Goal: Information Seeking & Learning: Learn about a topic

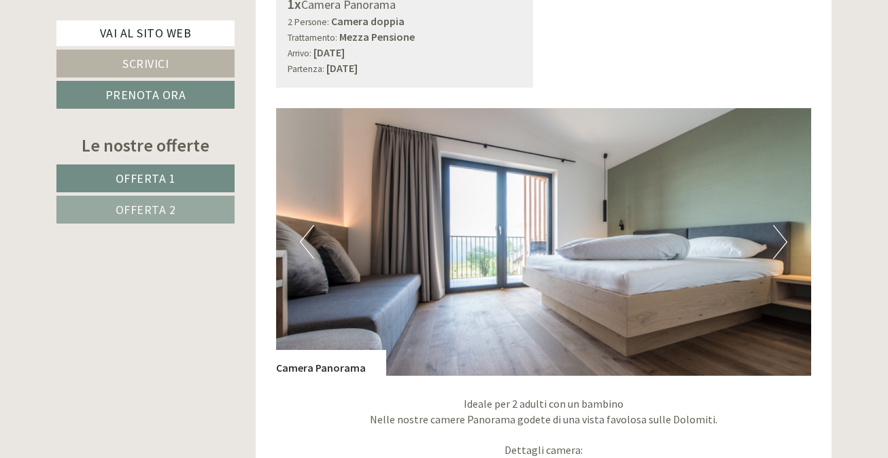
scroll to position [911, 0]
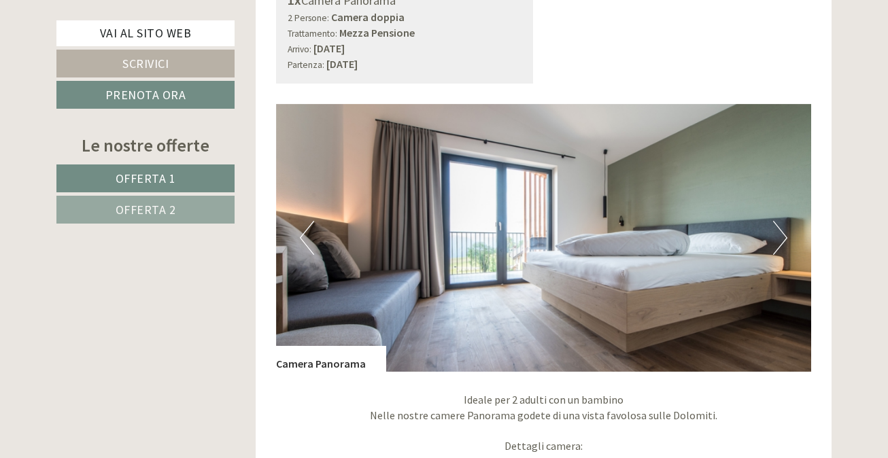
click at [779, 234] on button "Next" at bounding box center [780, 238] width 14 height 34
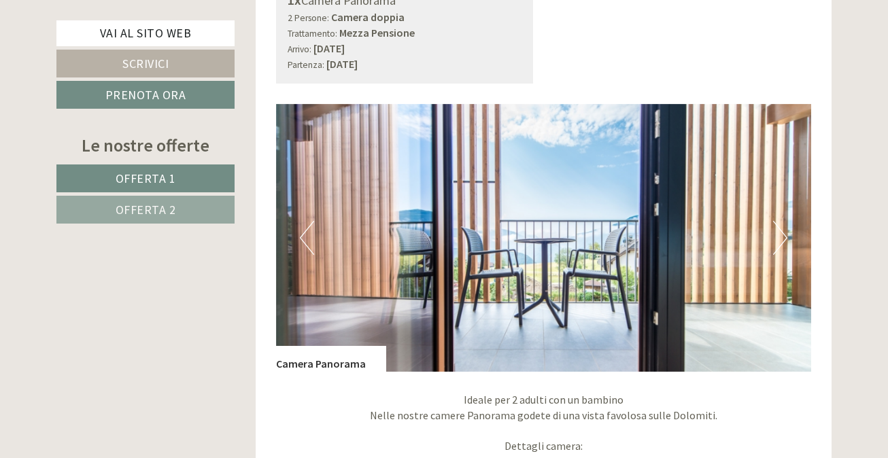
click at [779, 234] on button "Next" at bounding box center [780, 238] width 14 height 34
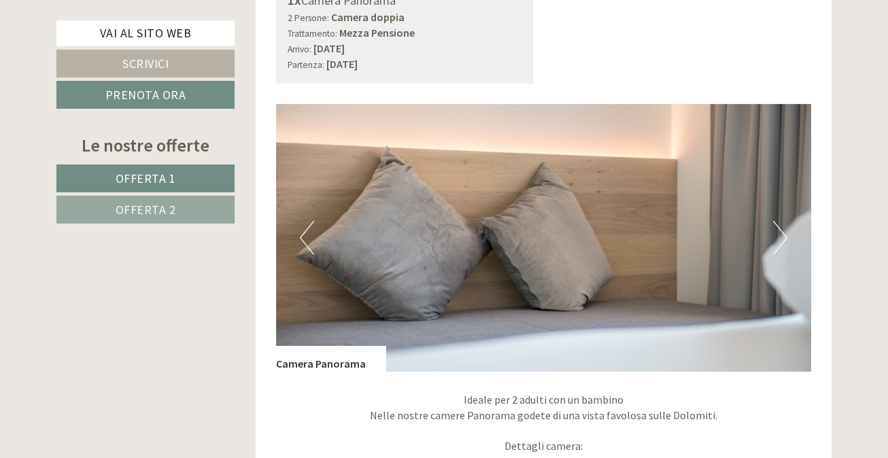
click at [779, 234] on button "Next" at bounding box center [780, 238] width 14 height 34
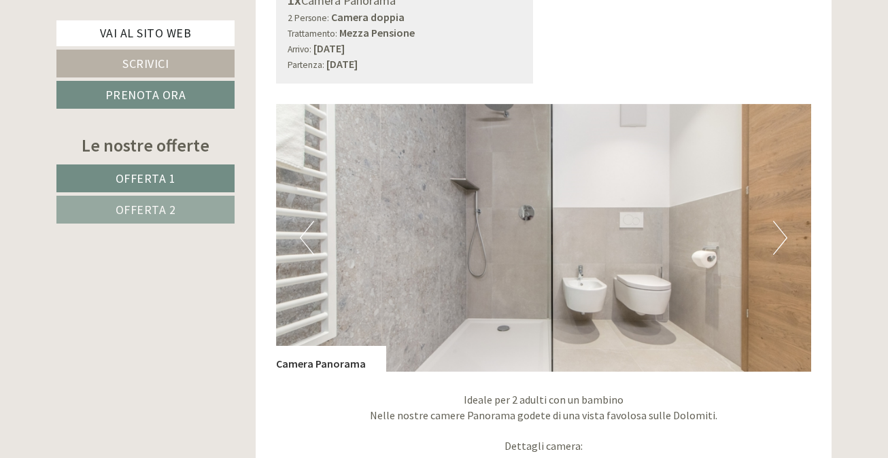
click at [779, 234] on button "Next" at bounding box center [780, 238] width 14 height 34
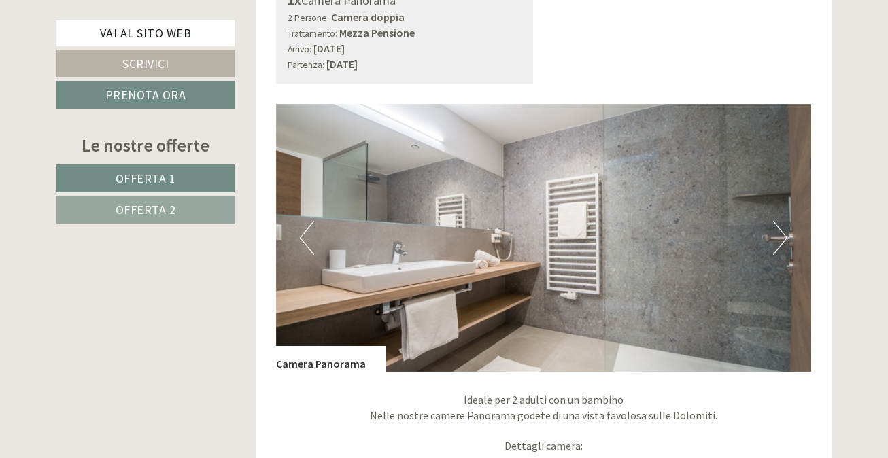
click at [779, 234] on button "Next" at bounding box center [780, 238] width 14 height 34
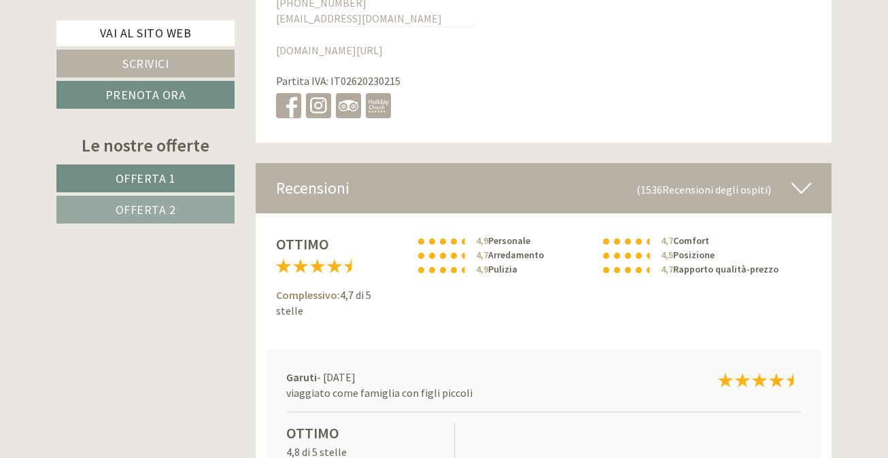
scroll to position [5172, 0]
click at [152, 209] on span "Offerta 2" at bounding box center [146, 210] width 61 height 16
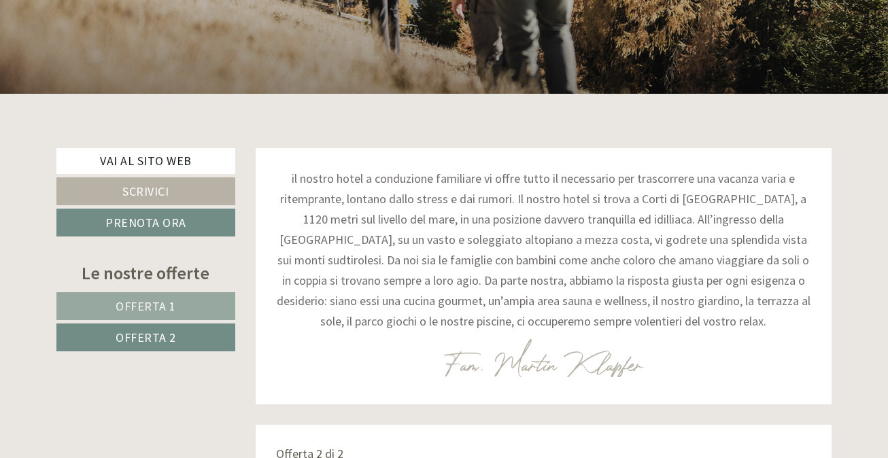
scroll to position [375, 0]
click at [141, 163] on link "Vai al sito web" at bounding box center [145, 161] width 179 height 26
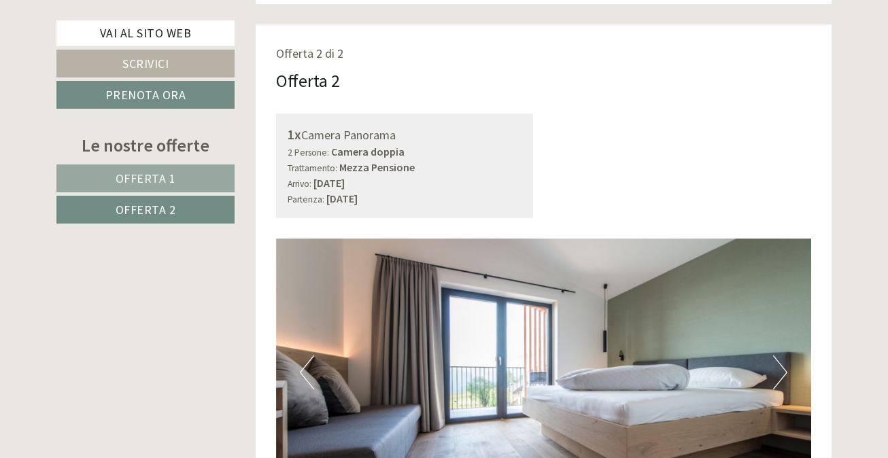
scroll to position [781, 0]
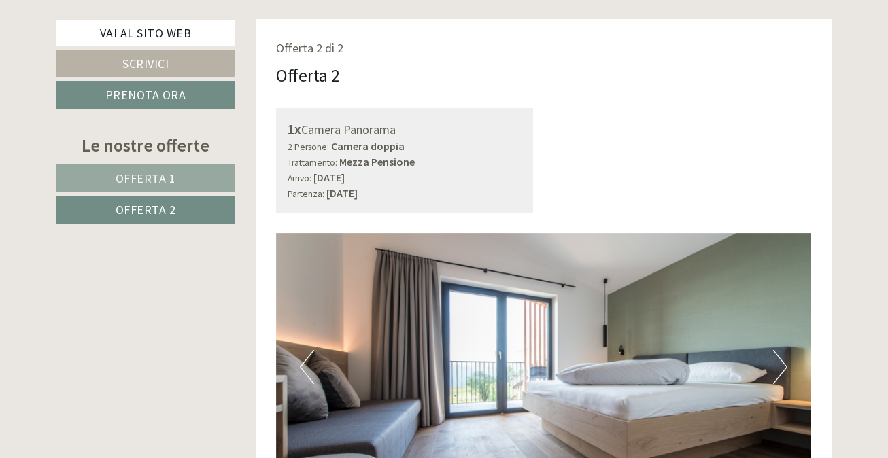
click at [165, 177] on span "Offerta 1" at bounding box center [146, 179] width 61 height 16
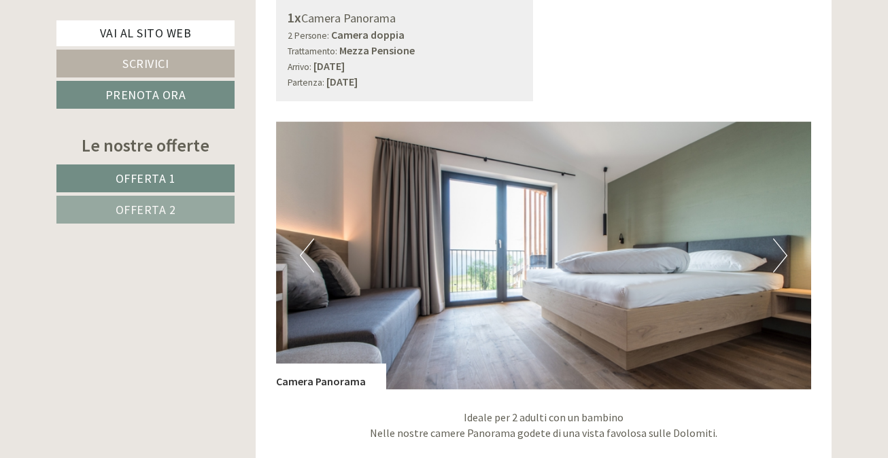
scroll to position [894, 0]
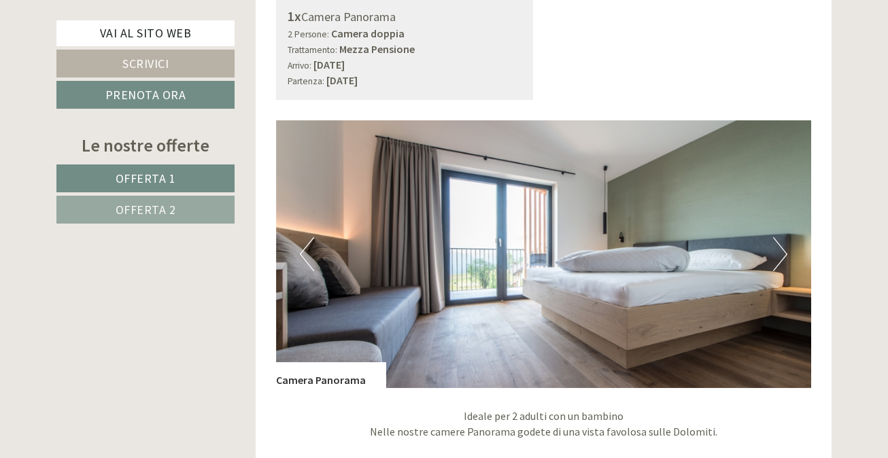
click at [781, 247] on button "Next" at bounding box center [780, 254] width 14 height 34
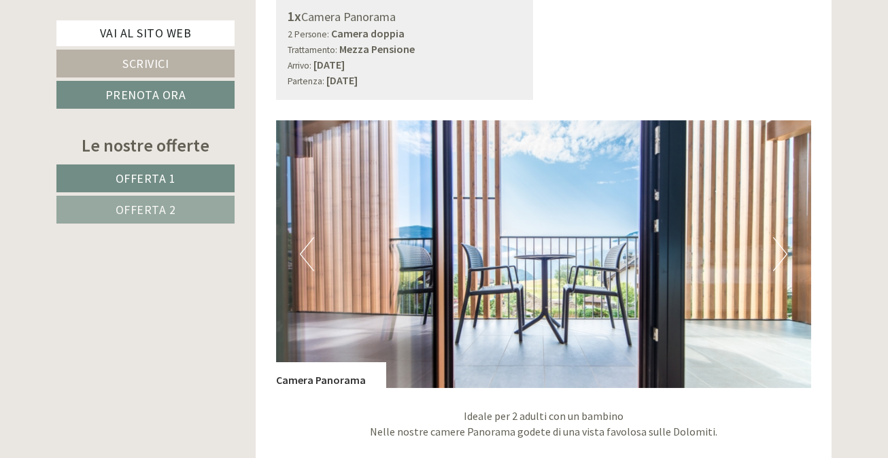
click at [781, 247] on button "Next" at bounding box center [780, 254] width 14 height 34
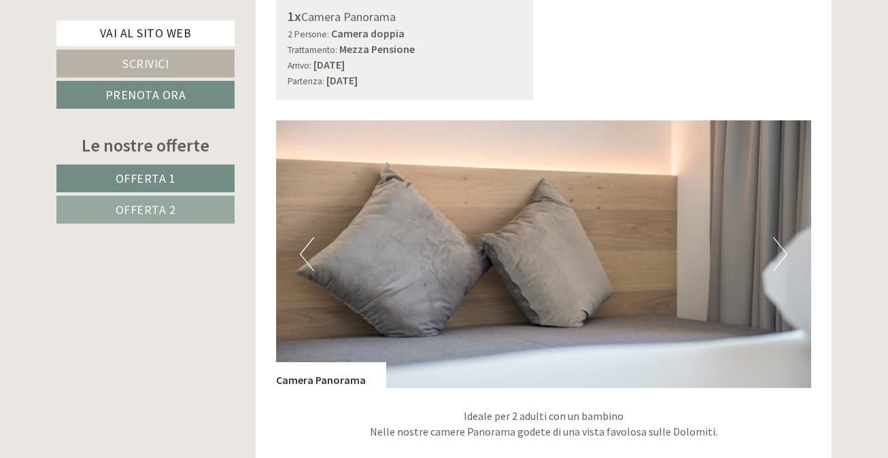
click at [781, 247] on button "Next" at bounding box center [780, 254] width 14 height 34
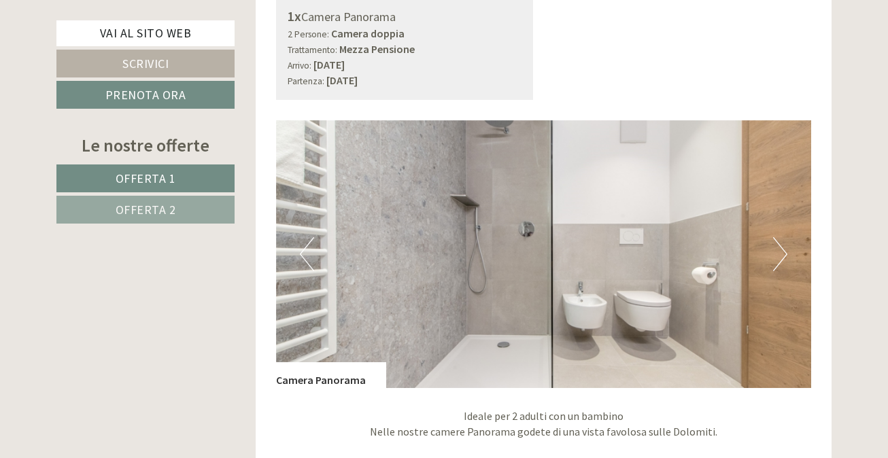
click at [781, 247] on button "Next" at bounding box center [780, 254] width 14 height 34
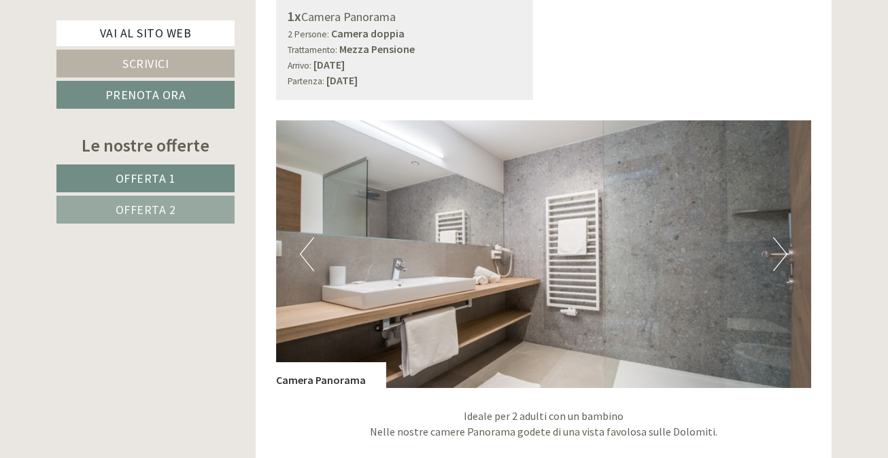
click at [781, 247] on button "Next" at bounding box center [780, 254] width 14 height 34
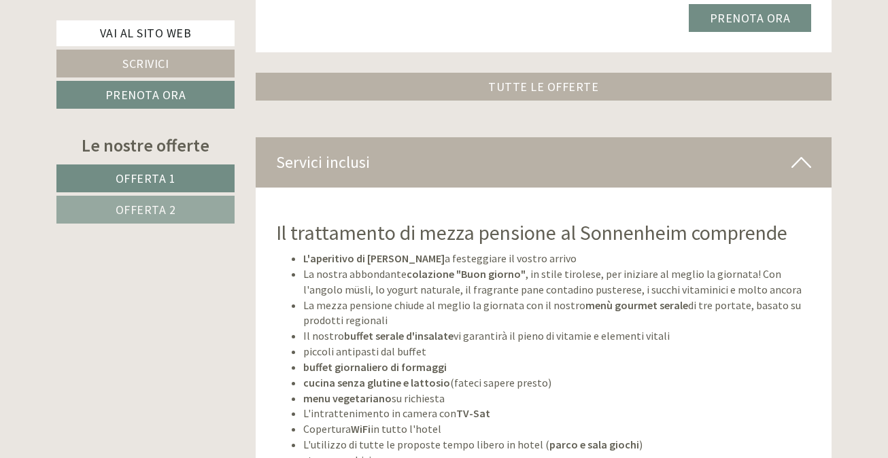
scroll to position [1695, 0]
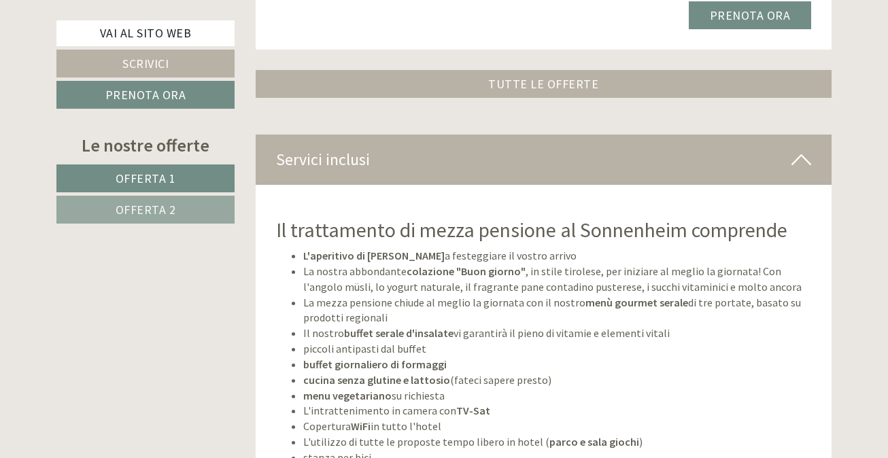
click at [550, 70] on link "TUTTE LE OFFERTE" at bounding box center [544, 84] width 577 height 28
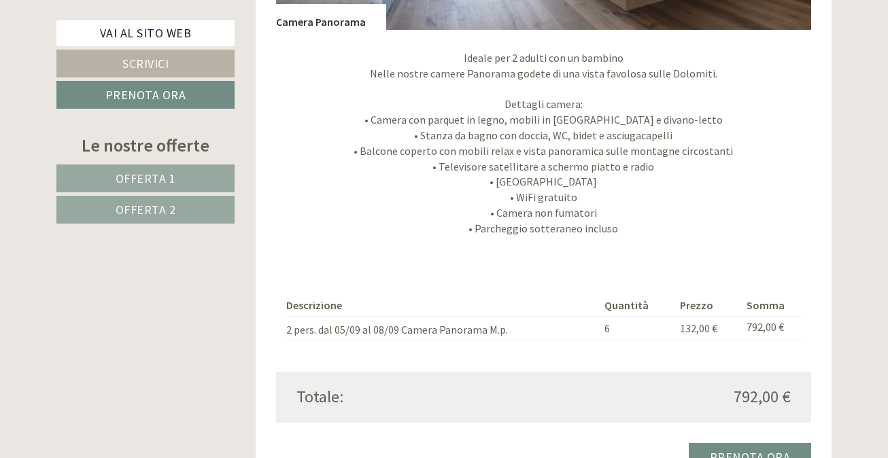
scroll to position [1254, 0]
